Goal: Navigation & Orientation: Find specific page/section

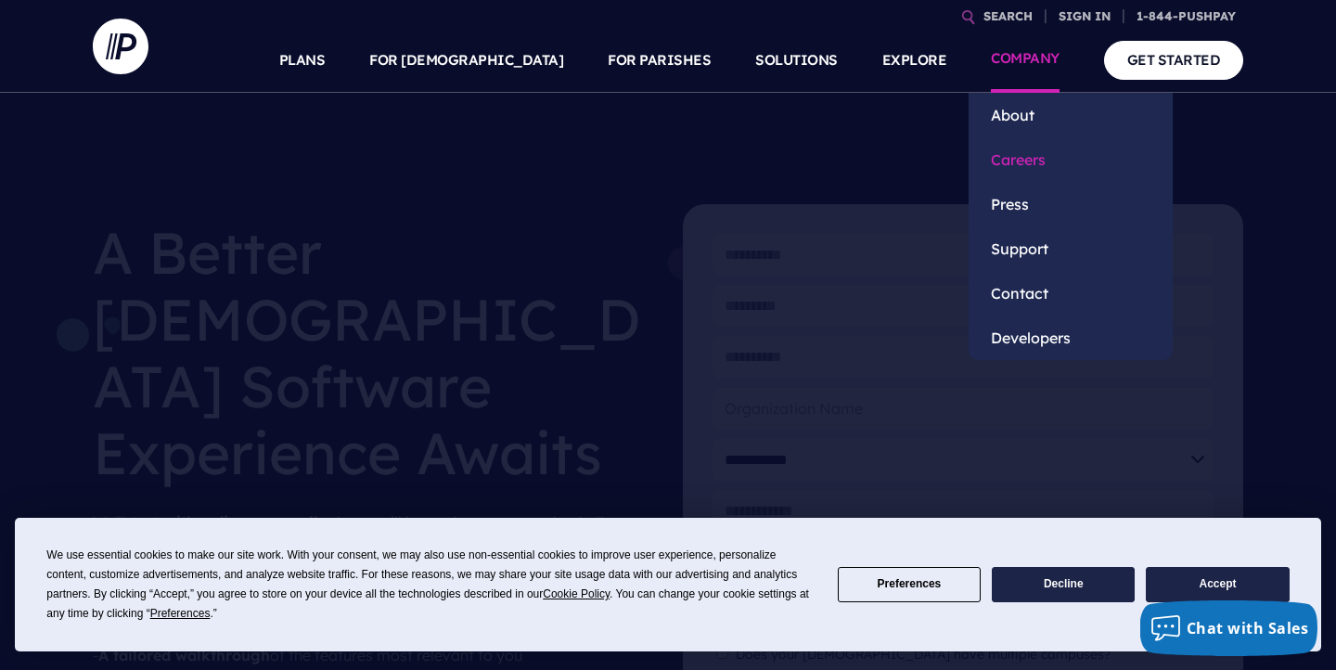
click at [1020, 161] on link "Careers" at bounding box center [1070, 159] width 204 height 45
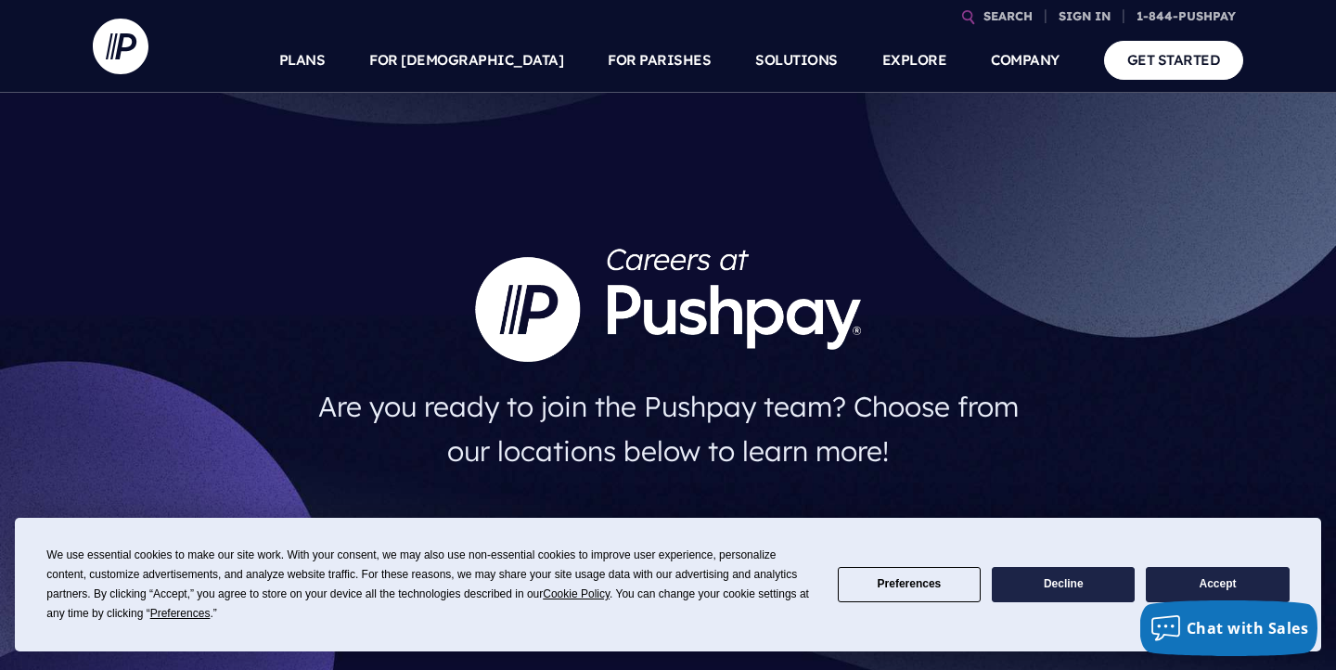
click at [1093, 601] on button "Decline" at bounding box center [1063, 585] width 143 height 36
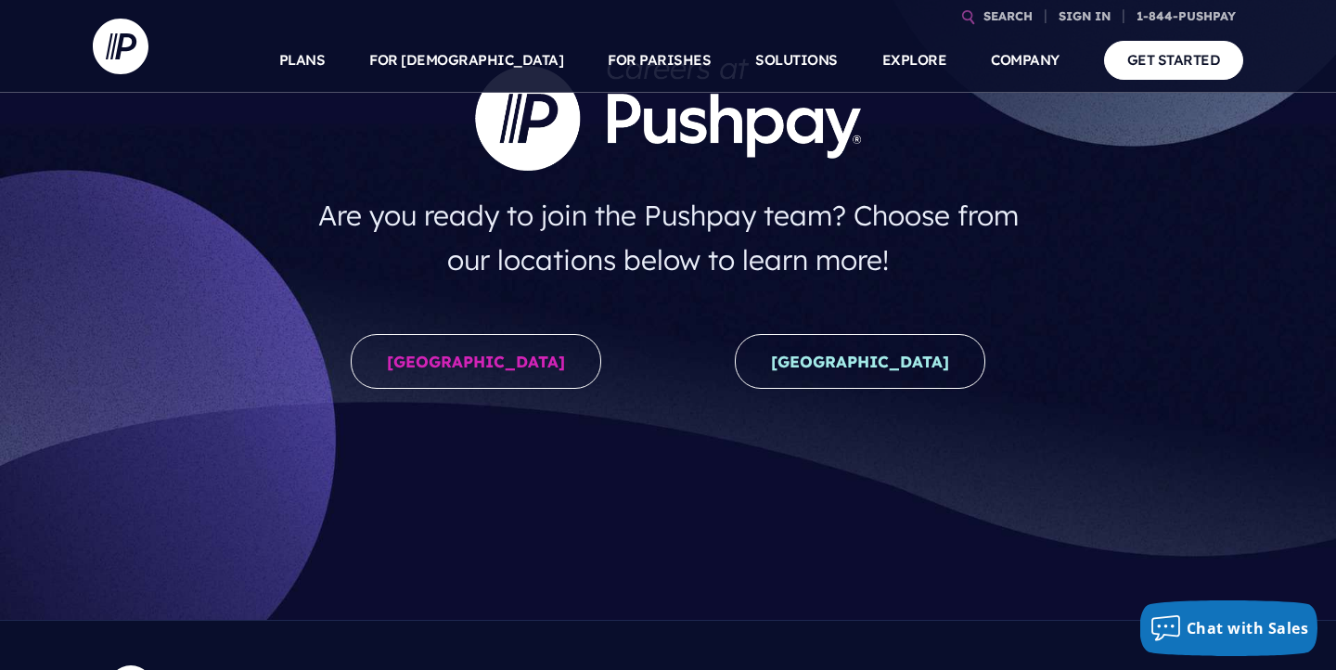
scroll to position [192, 0]
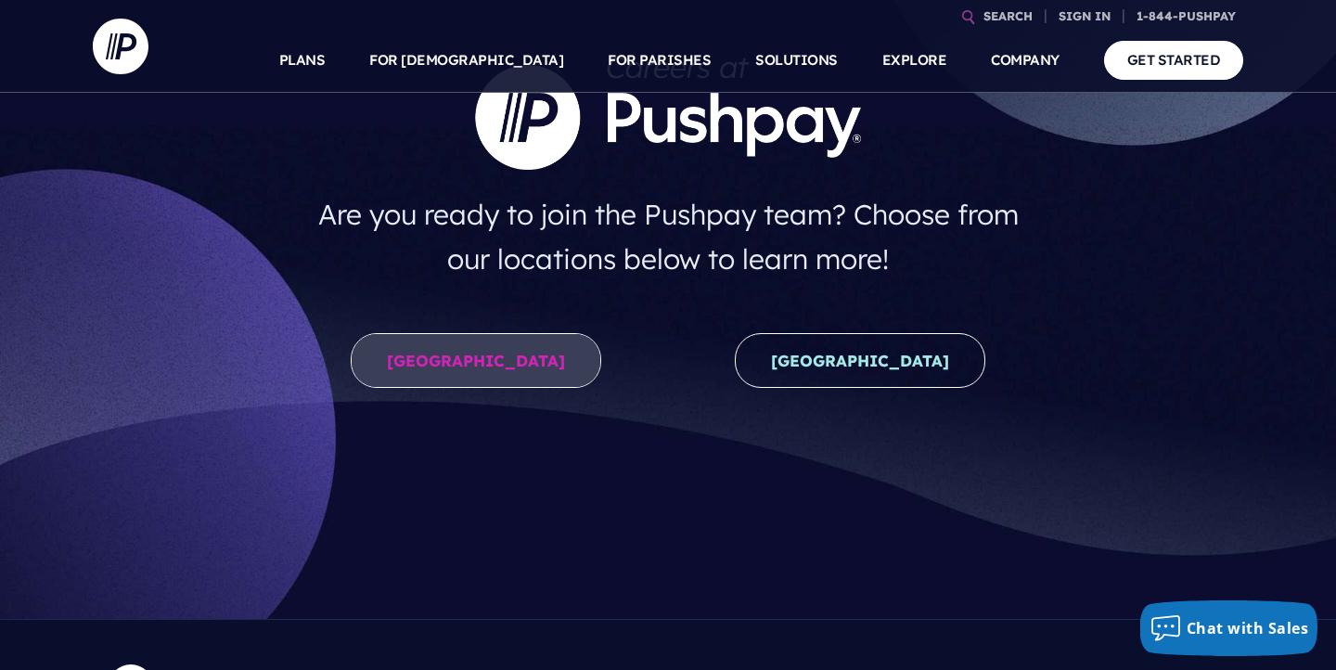
click at [502, 358] on link "[GEOGRAPHIC_DATA]" at bounding box center [476, 360] width 250 height 55
